Goal: Find specific page/section: Find specific page/section

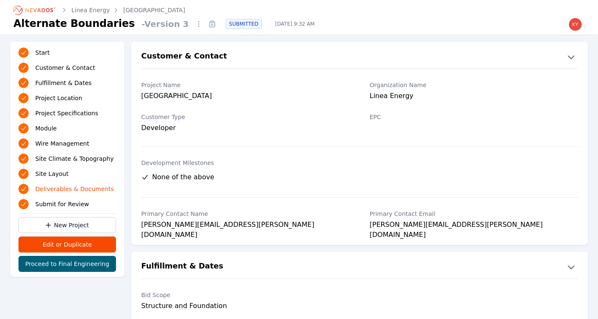
scroll to position [1824, 0]
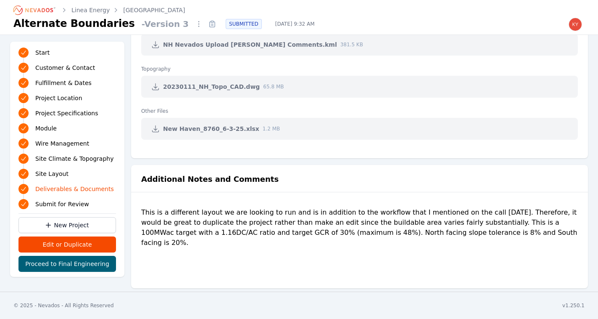
click at [39, 9] on icon "Breadcrumb" at bounding box center [39, 10] width 28 height 4
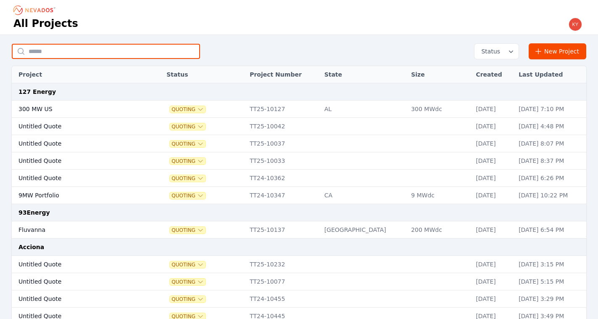
click at [145, 47] on input "text" at bounding box center [106, 51] width 188 height 15
type input "*******"
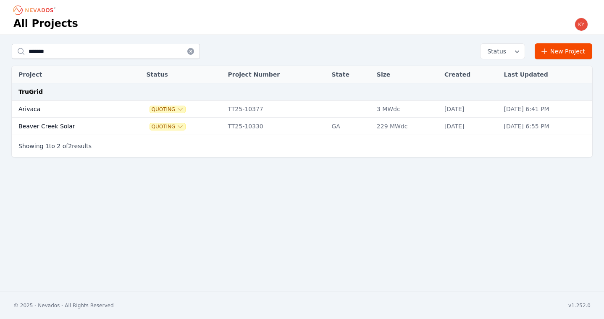
click at [50, 103] on td "Arivaca" at bounding box center [70, 108] width 116 height 17
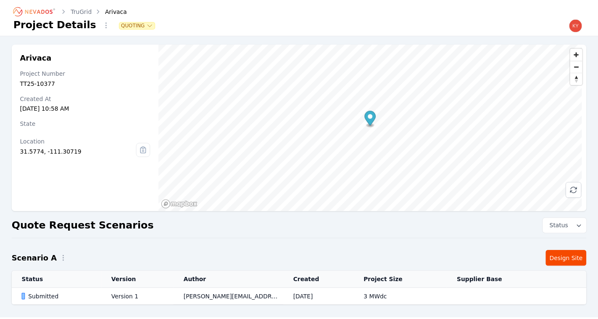
scroll to position [36, 0]
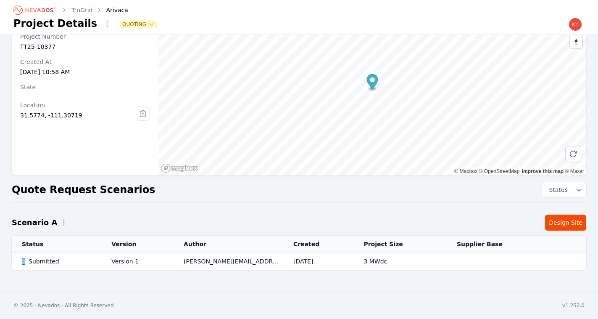
click at [174, 269] on td "kyle.macdougall@nevados.solar" at bounding box center [229, 261] width 110 height 17
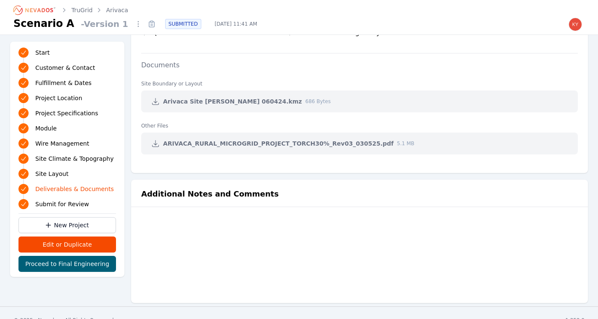
scroll to position [1662, 0]
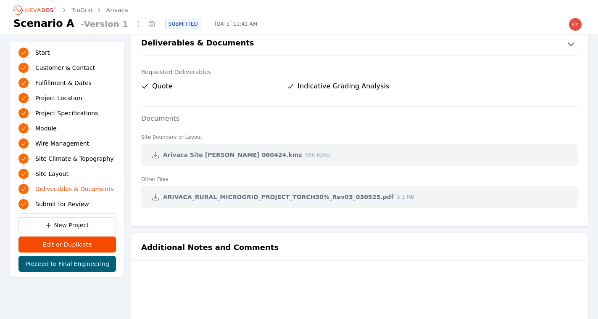
click at [153, 153] on icon at bounding box center [155, 154] width 8 height 8
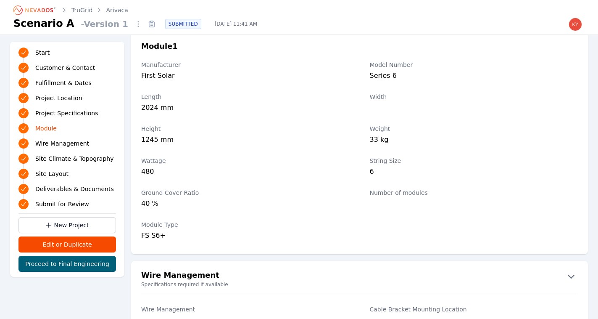
scroll to position [940, 0]
click at [39, 10] on icon "Breadcrumb" at bounding box center [35, 9] width 46 height 13
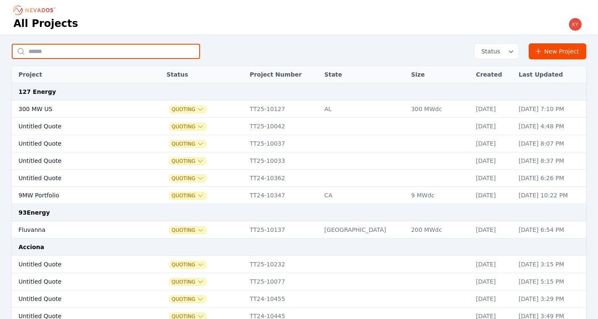
click at [142, 49] on input "text" at bounding box center [106, 51] width 188 height 15
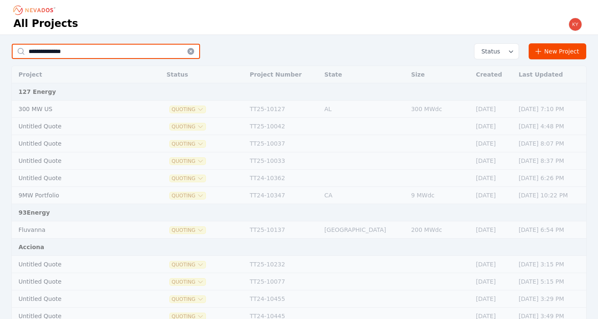
type input "********"
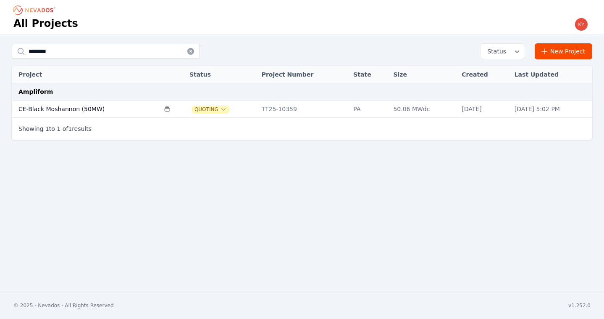
click at [88, 108] on td "CE-Black Moshannon (50MW)" at bounding box center [86, 108] width 148 height 17
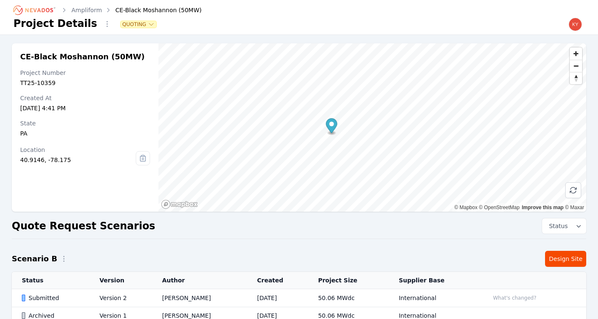
click at [159, 297] on td "Brittanie Jackson" at bounding box center [199, 298] width 95 height 18
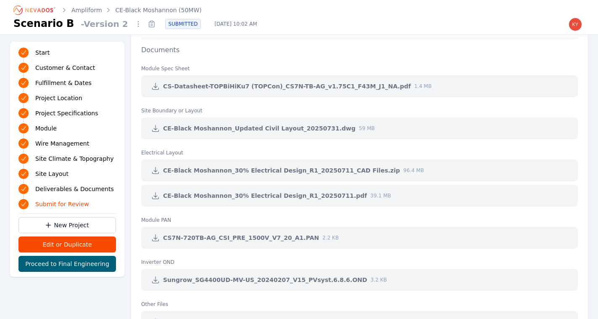
scroll to position [1749, 0]
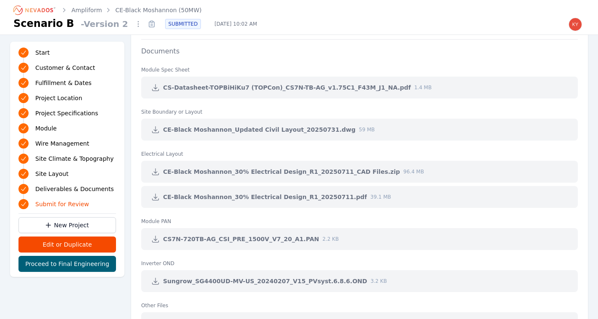
click at [156, 170] on icon at bounding box center [155, 171] width 8 height 8
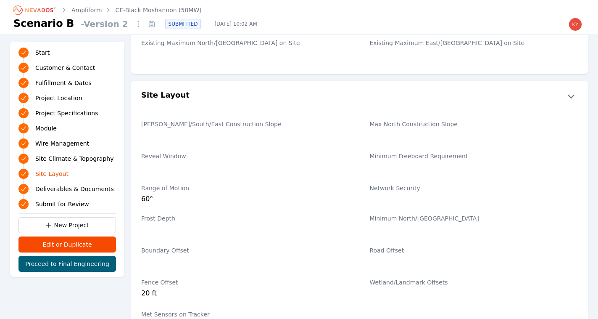
scroll to position [1417, 0]
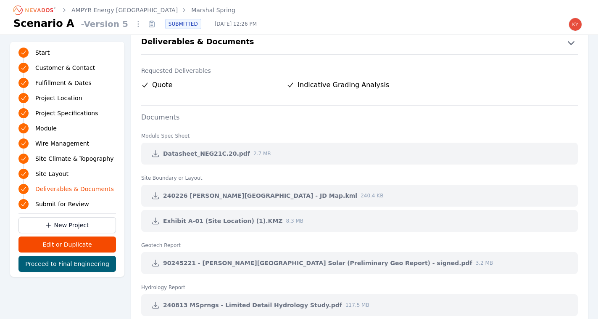
scroll to position [1798, 0]
